Goal: Information Seeking & Learning: Learn about a topic

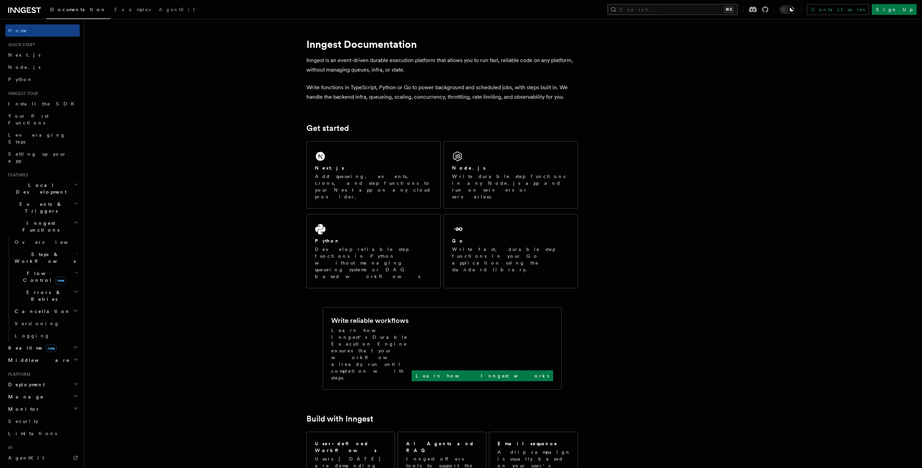
click at [705, 13] on button "Search... ⌘K" at bounding box center [672, 9] width 130 height 11
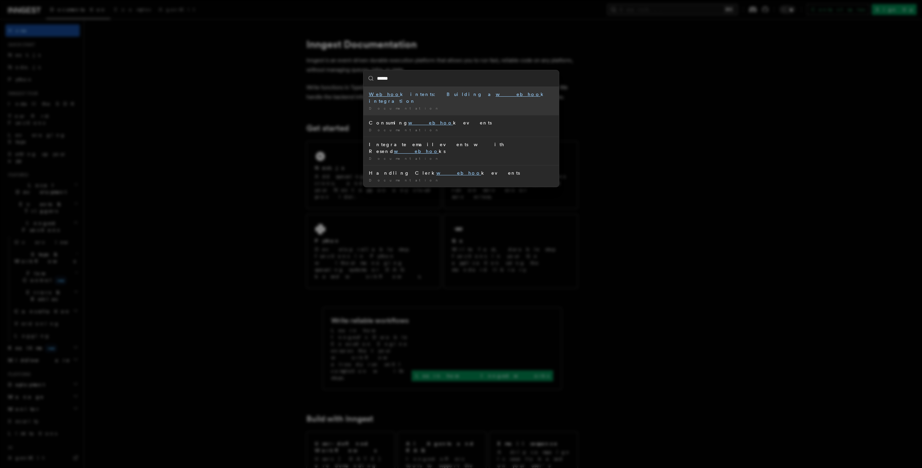
type input "*******"
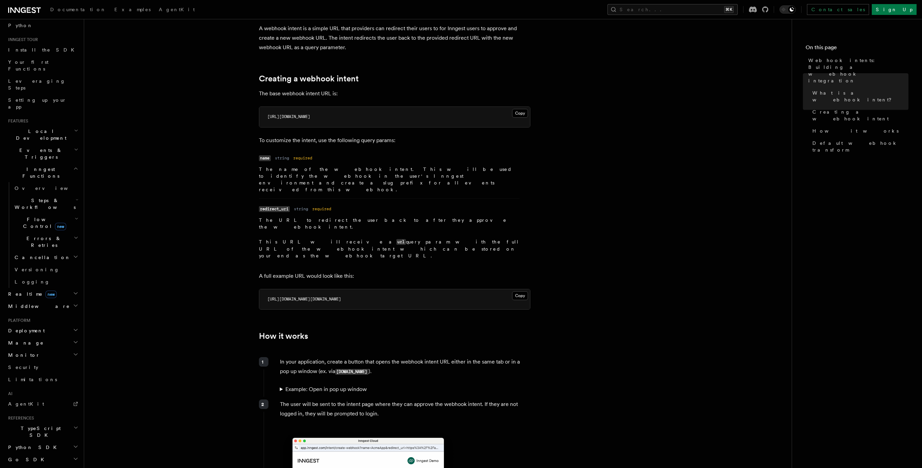
scroll to position [75, 0]
click at [24, 449] on span "REST API" at bounding box center [37, 451] width 58 height 5
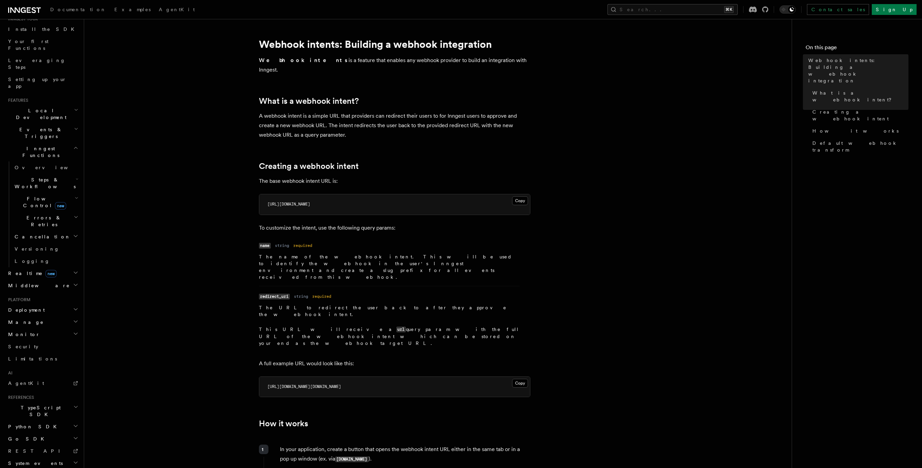
scroll to position [0, 0]
click at [33, 102] on span "Install the SDK" at bounding box center [43, 103] width 70 height 5
